Goal: Information Seeking & Learning: Learn about a topic

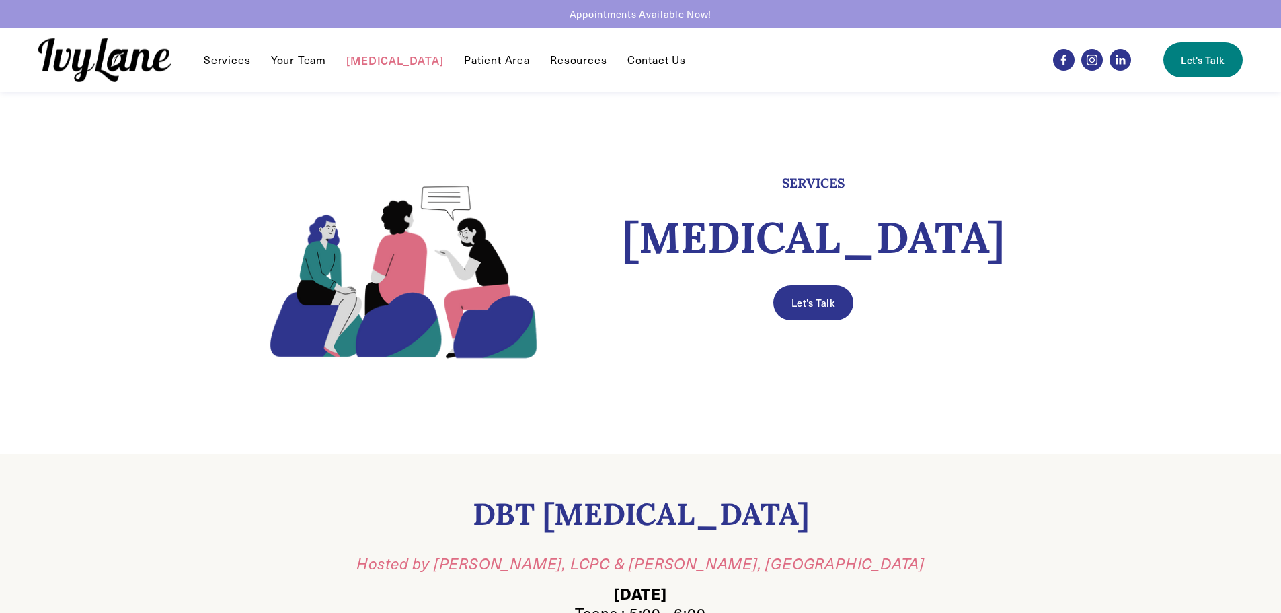
scroll to position [1, 0]
click at [291, 61] on link "Your Team" at bounding box center [298, 60] width 55 height 16
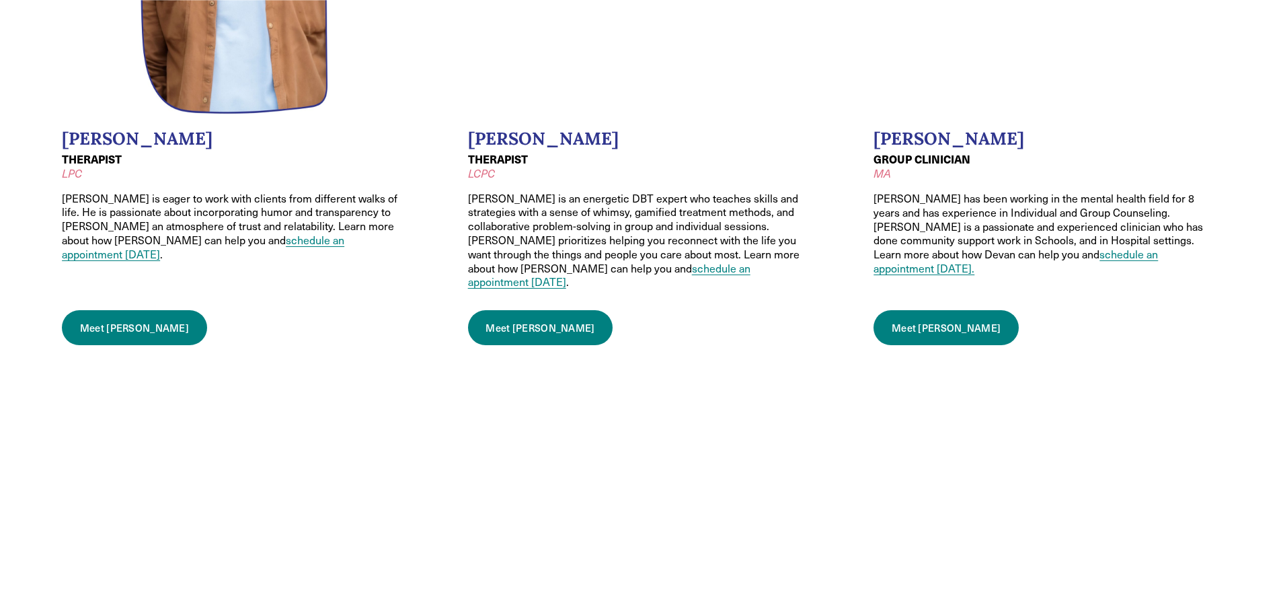
scroll to position [1547, 0]
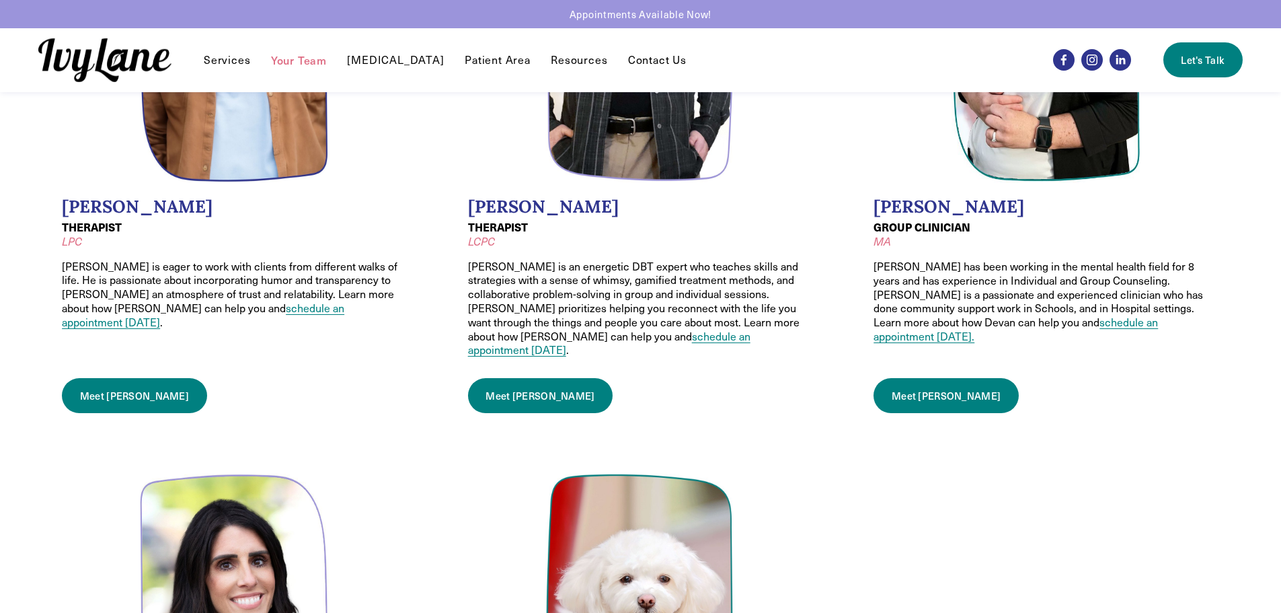
click at [514, 378] on link "Meet Justin" at bounding box center [540, 395] width 145 height 35
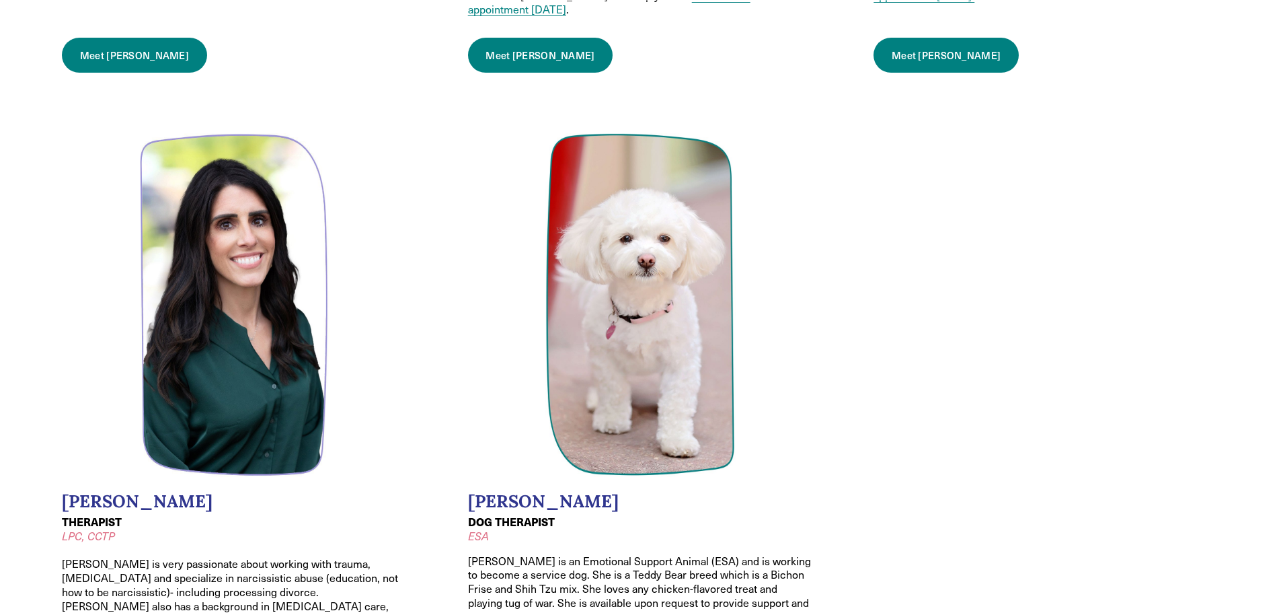
scroll to position [2018, 0]
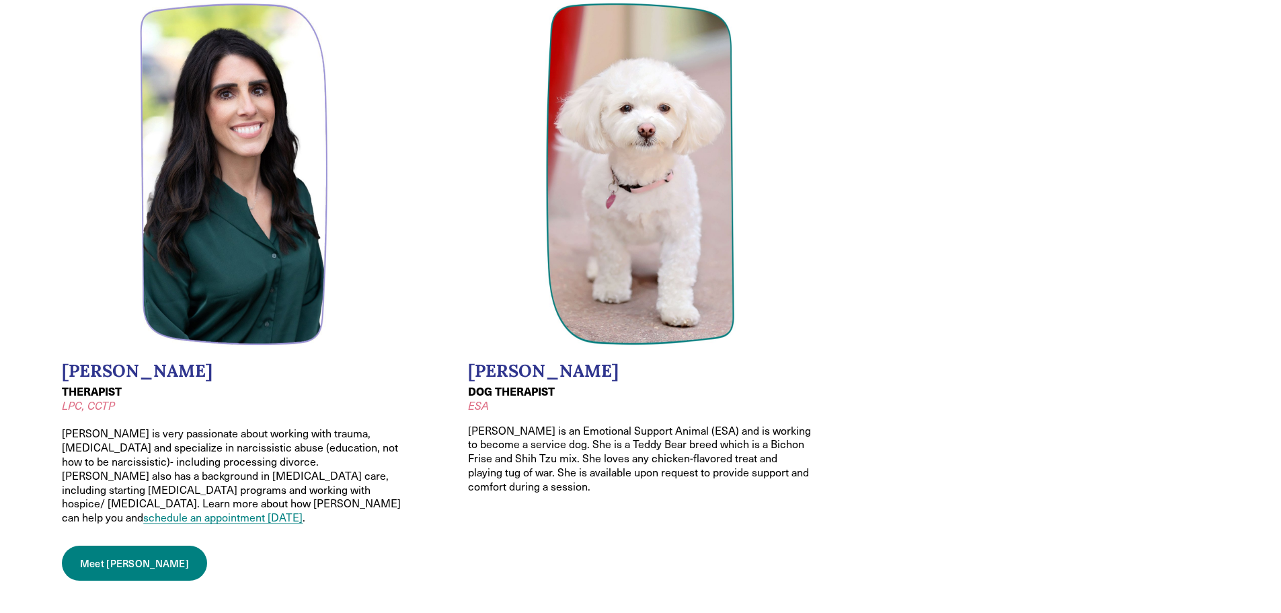
click at [143, 545] on link "Meet Melissa" at bounding box center [134, 562] width 145 height 35
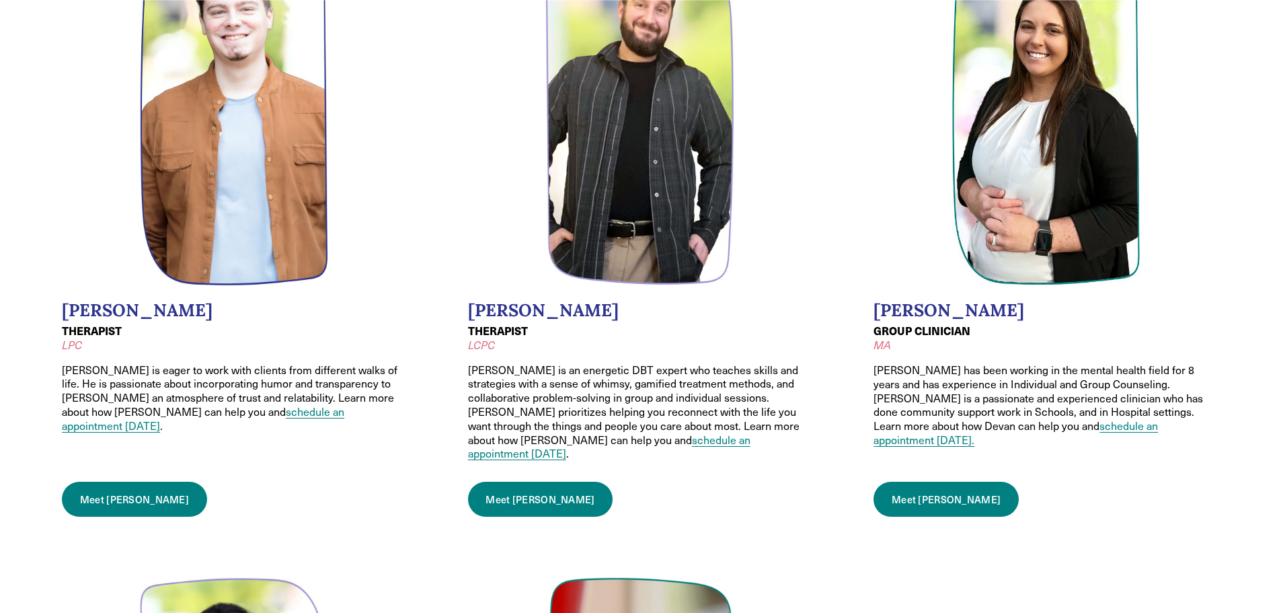
scroll to position [1480, 0]
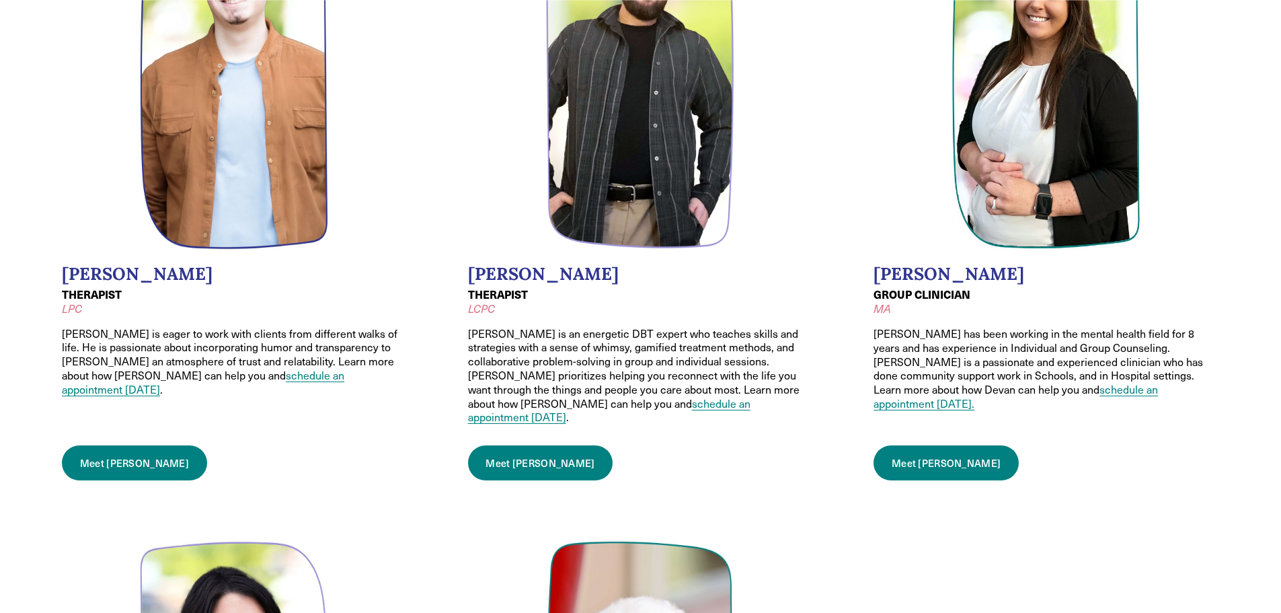
click at [933, 445] on link "Meet Devan" at bounding box center [946, 462] width 145 height 35
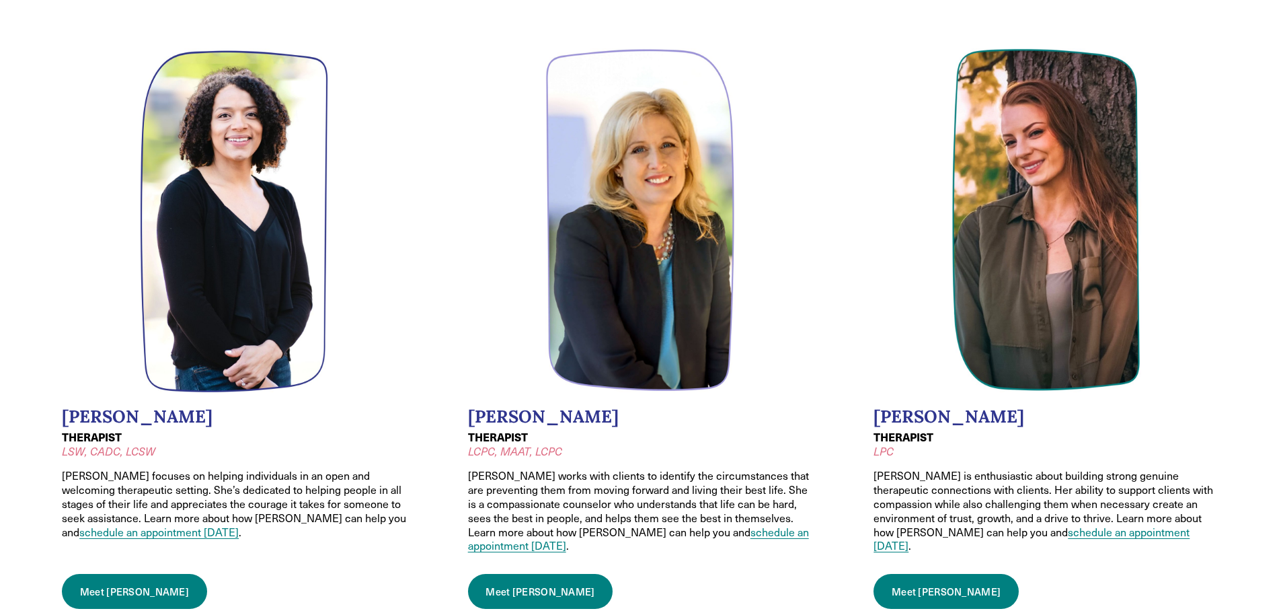
scroll to position [740, 0]
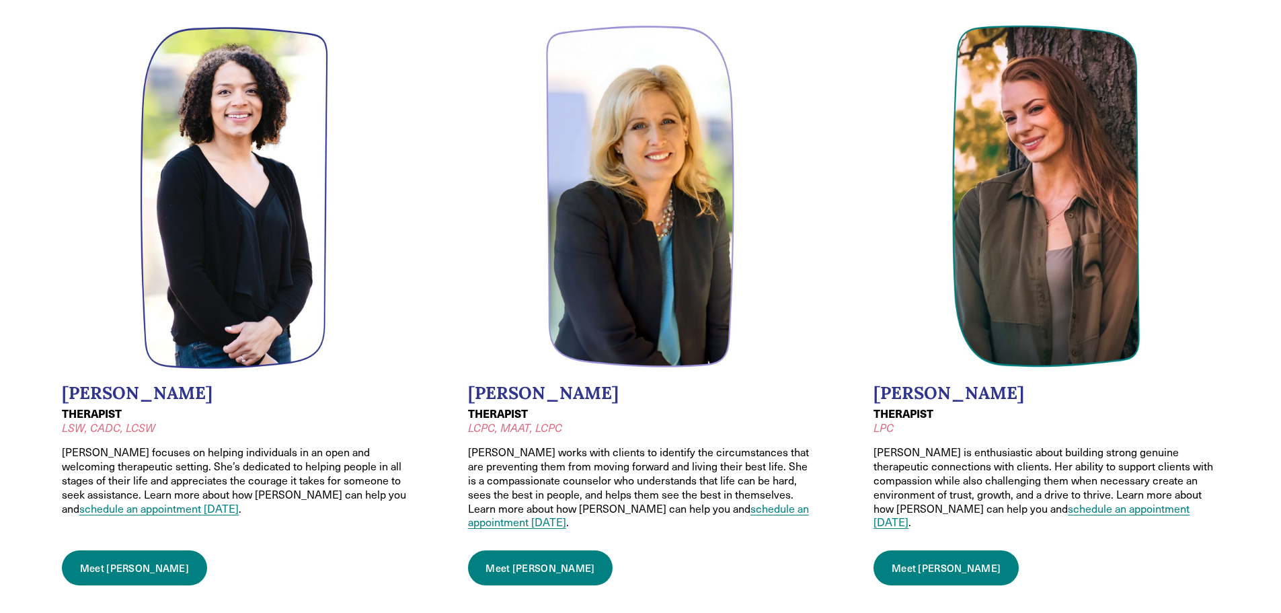
click at [937, 550] on link "Meet Hannah" at bounding box center [946, 567] width 145 height 35
click at [136, 550] on link "Meet Lauren" at bounding box center [134, 567] width 145 height 35
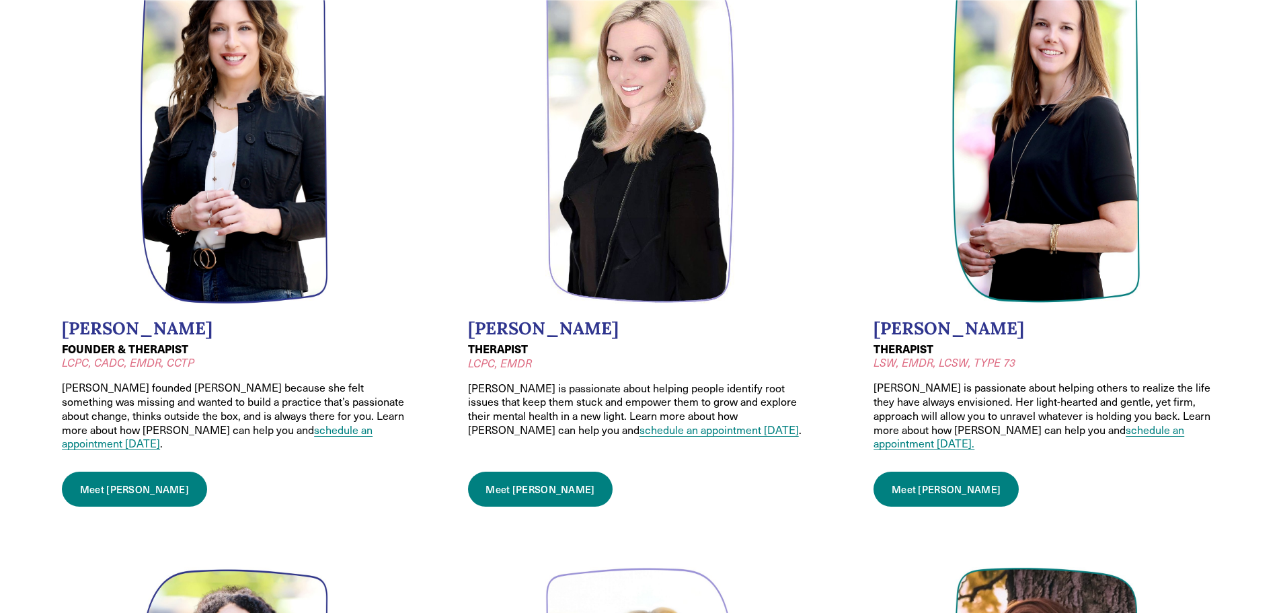
scroll to position [202, 0]
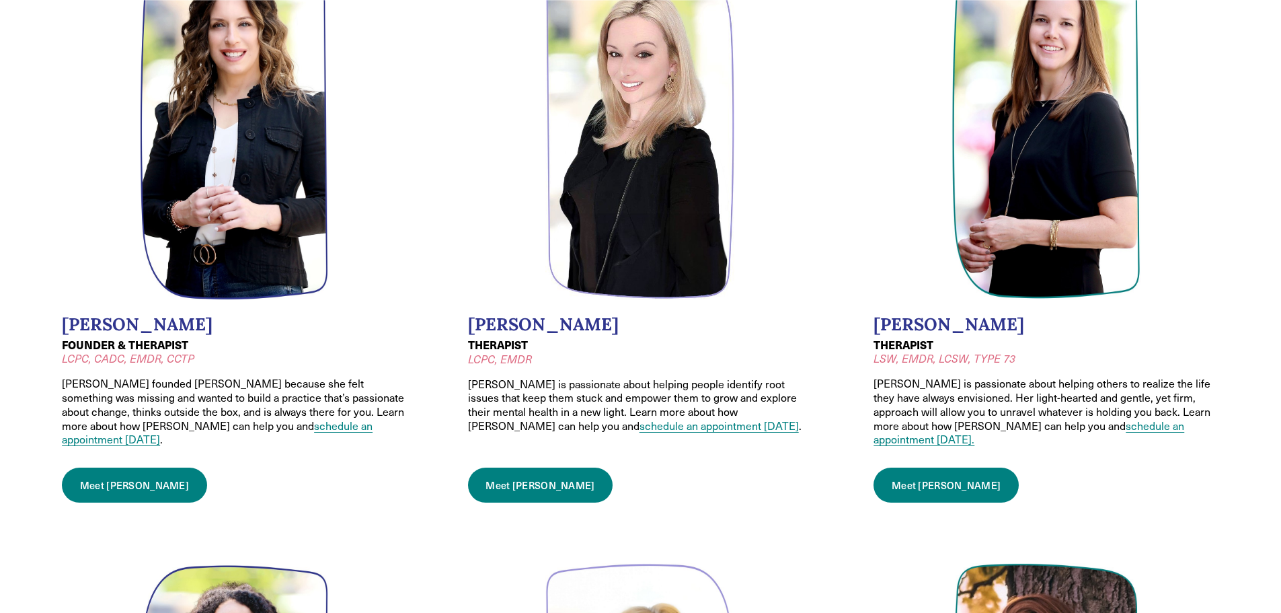
click at [492, 476] on link "Meet Jessica" at bounding box center [540, 484] width 145 height 35
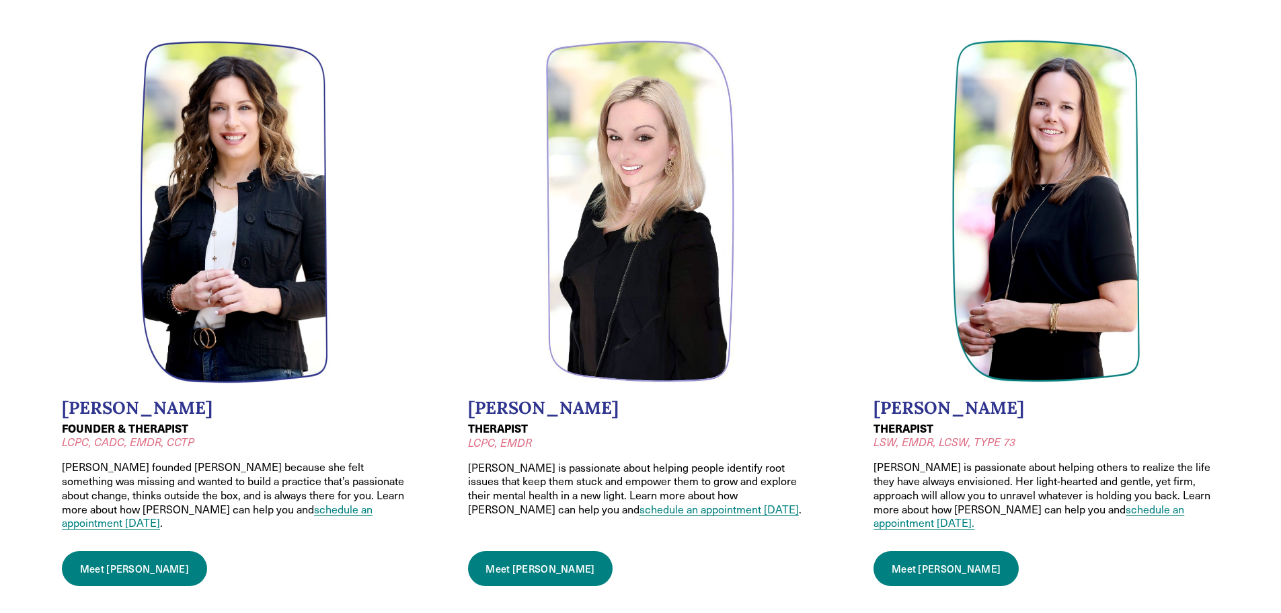
scroll to position [0, 0]
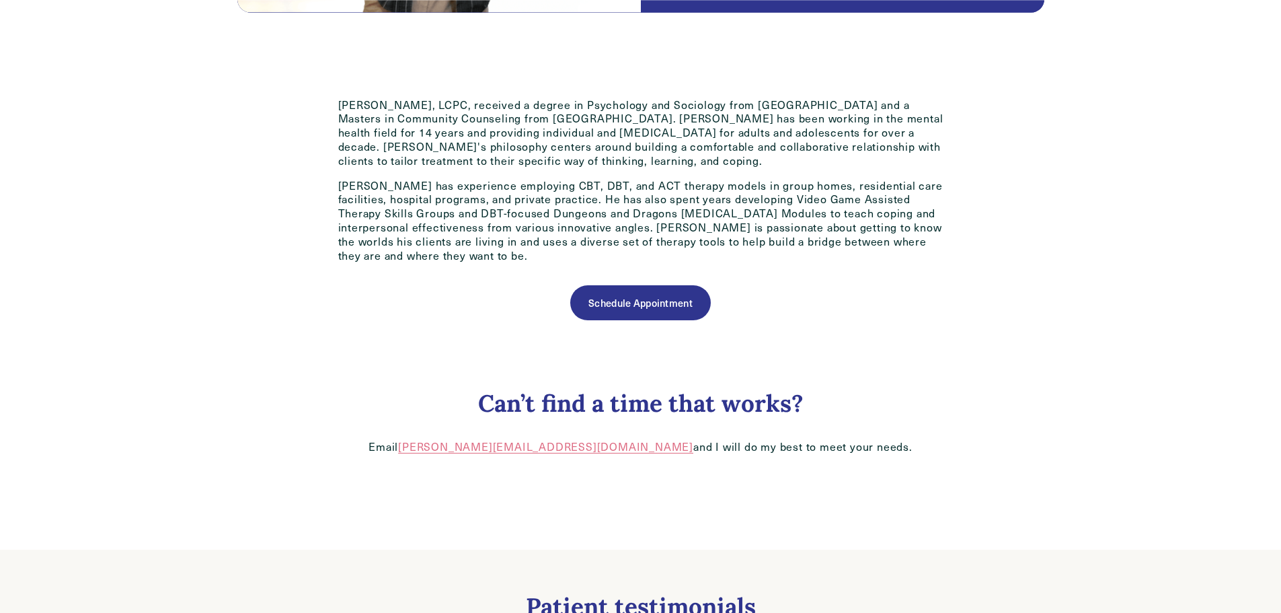
scroll to position [673, 0]
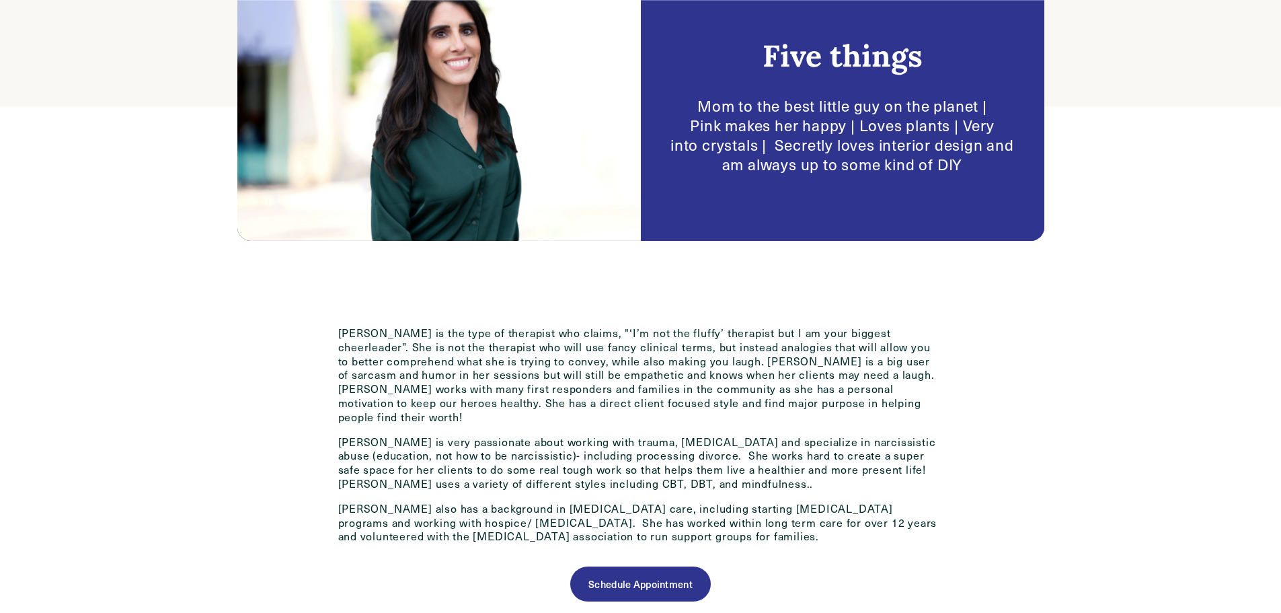
scroll to position [404, 0]
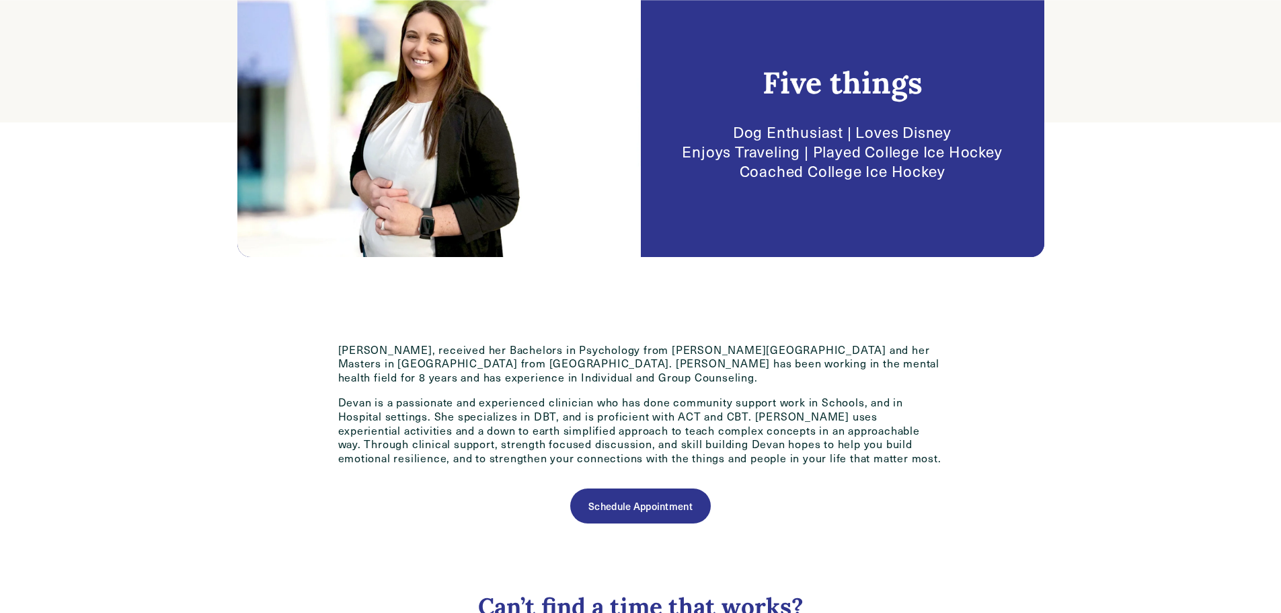
scroll to position [404, 0]
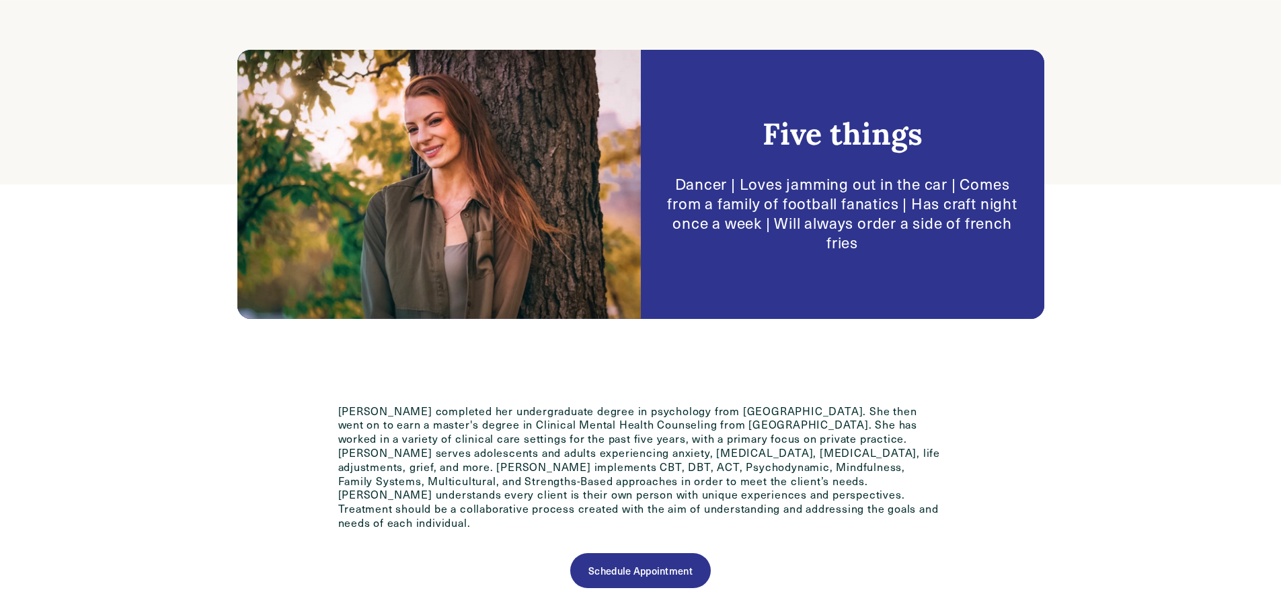
scroll to position [404, 0]
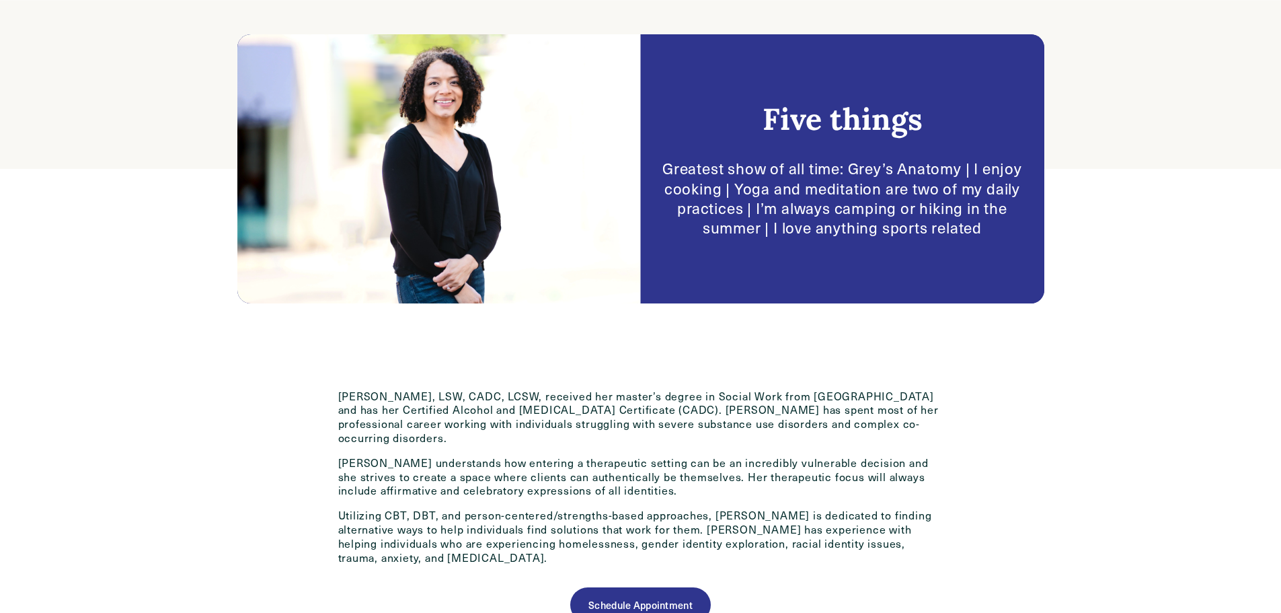
scroll to position [336, 0]
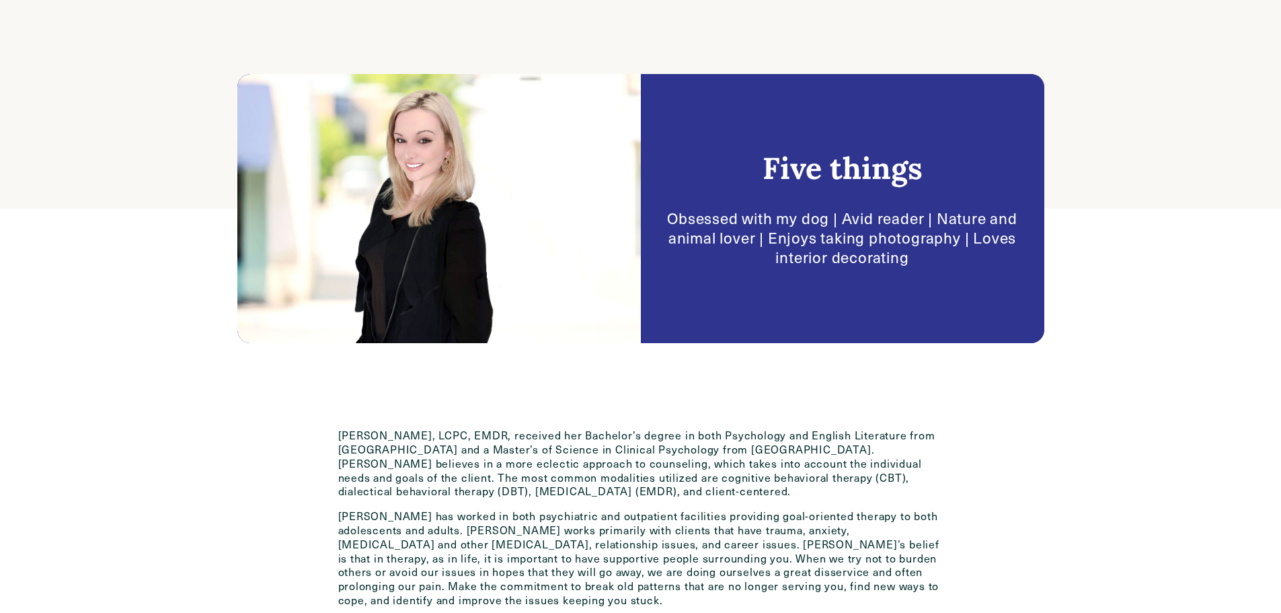
scroll to position [404, 0]
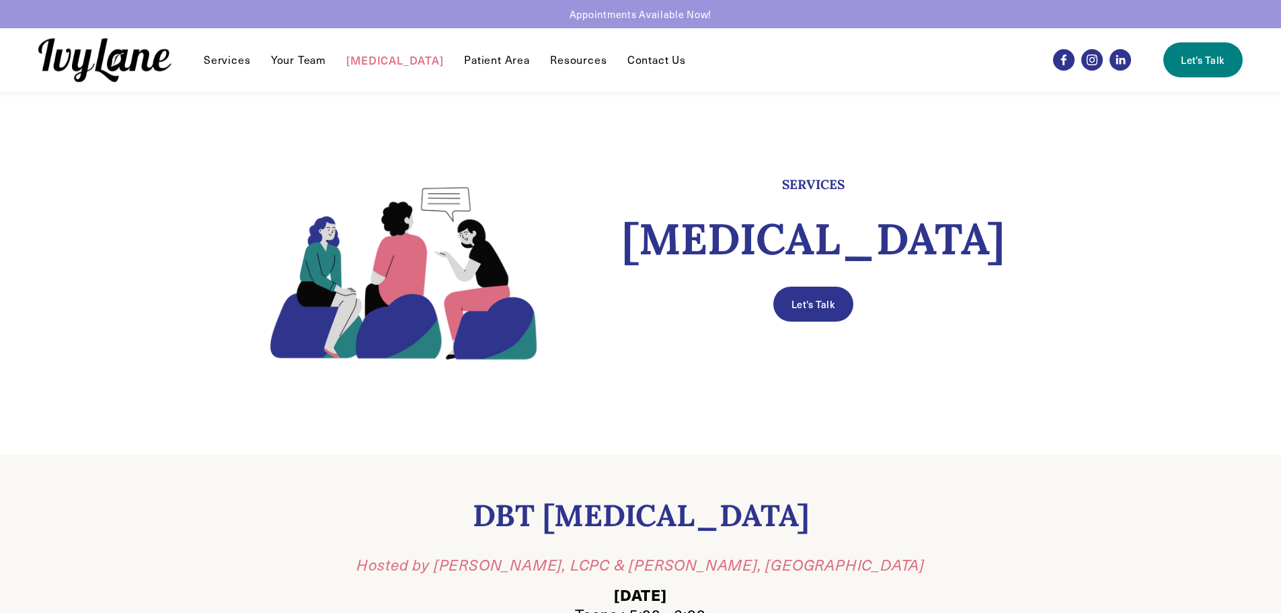
click at [302, 54] on link "Your Team" at bounding box center [298, 60] width 55 height 16
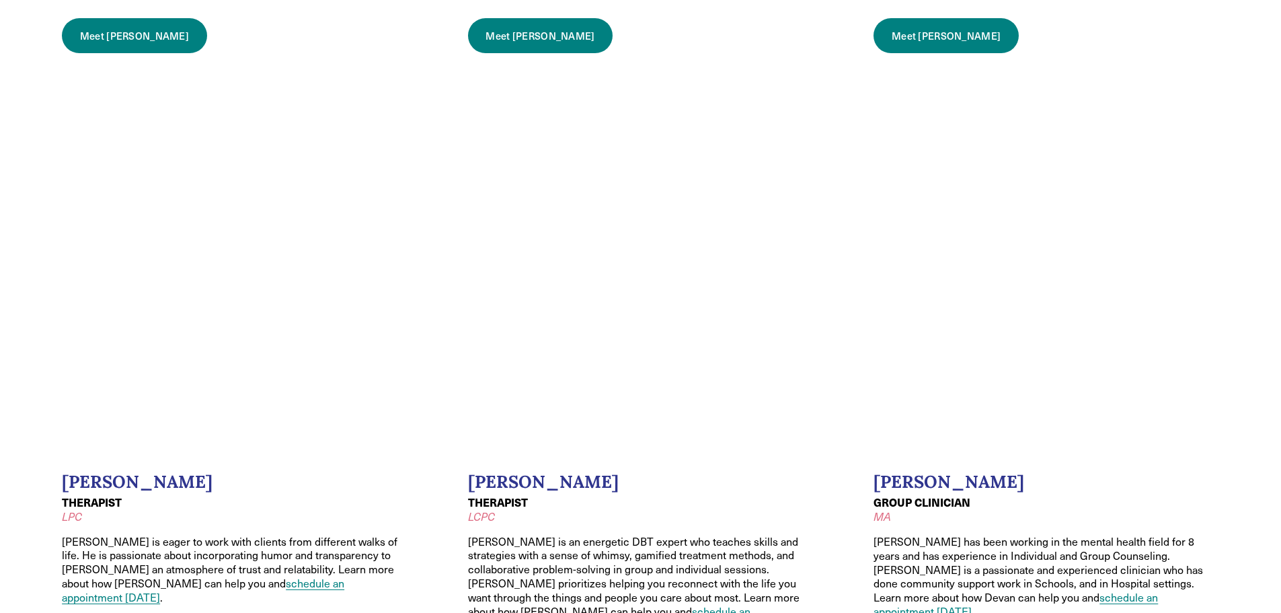
scroll to position [1345, 0]
